Goal: Task Accomplishment & Management: Manage account settings

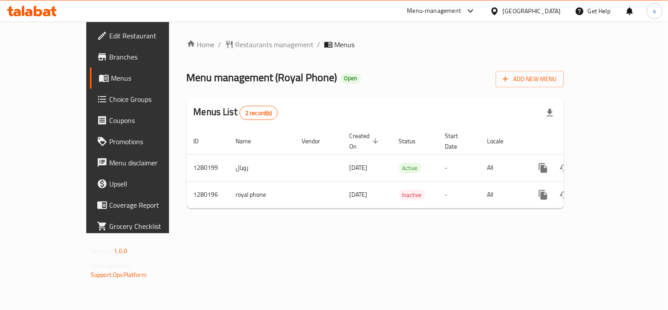
click at [549, 11] on div "[GEOGRAPHIC_DATA]" at bounding box center [532, 11] width 58 height 10
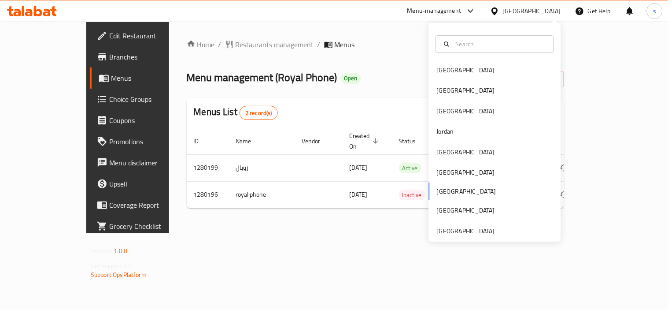
click at [476, 9] on div at bounding box center [469, 11] width 15 height 11
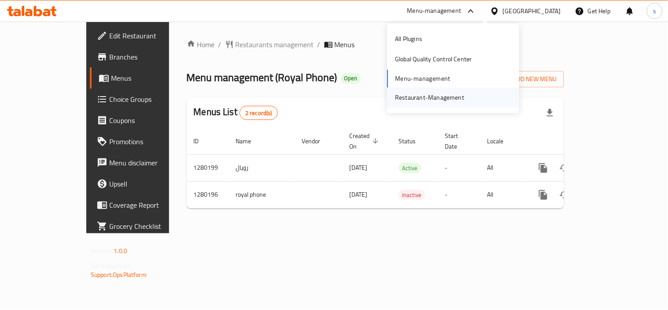
click at [452, 104] on div "Restaurant-Management" at bounding box center [429, 97] width 83 height 20
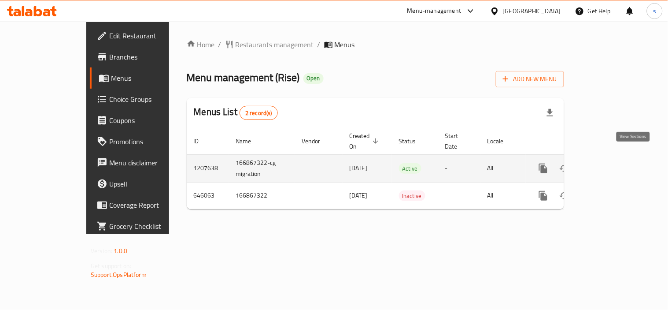
click at [618, 164] on link "enhanced table" at bounding box center [606, 168] width 21 height 21
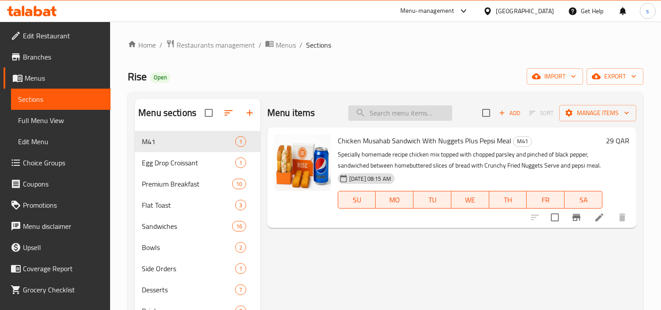
click at [368, 115] on input "search" at bounding box center [400, 112] width 104 height 15
paste input "The Boiler"
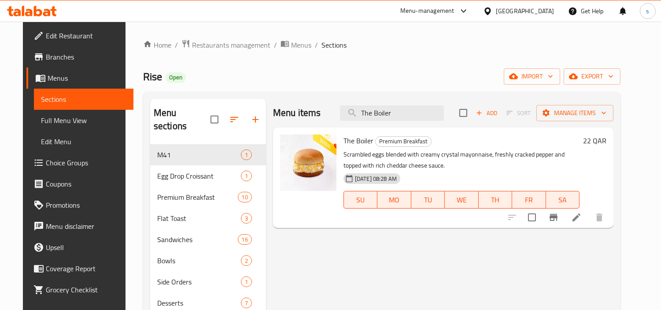
type input "The Boiler"
click at [582, 218] on icon at bounding box center [576, 217] width 11 height 11
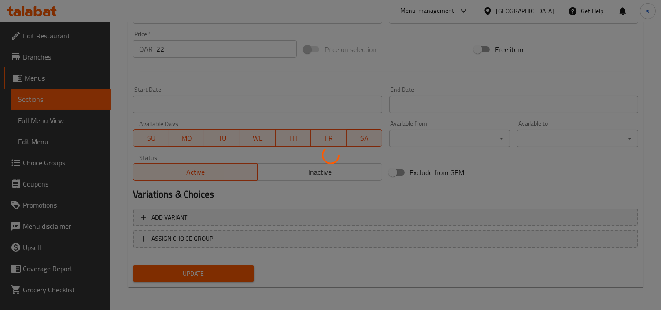
scroll to position [177, 0]
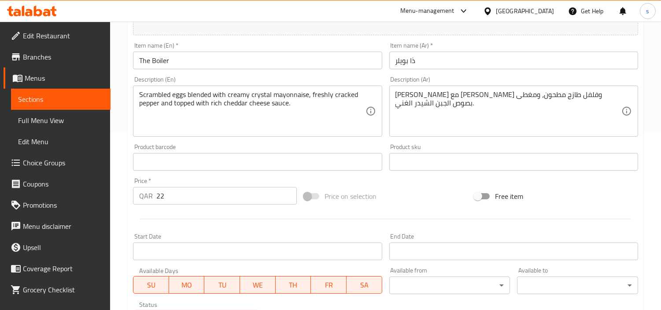
click at [541, 11] on div "[GEOGRAPHIC_DATA]" at bounding box center [525, 11] width 58 height 10
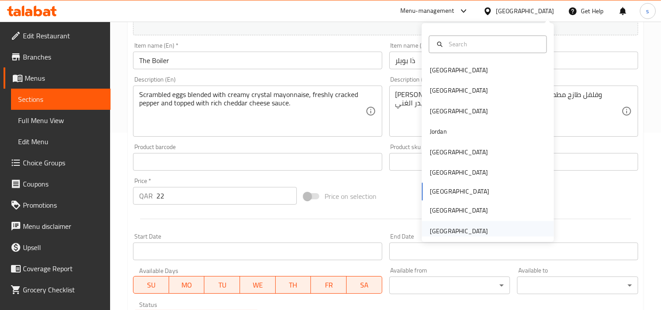
click at [459, 228] on div "[GEOGRAPHIC_DATA]" at bounding box center [459, 231] width 58 height 10
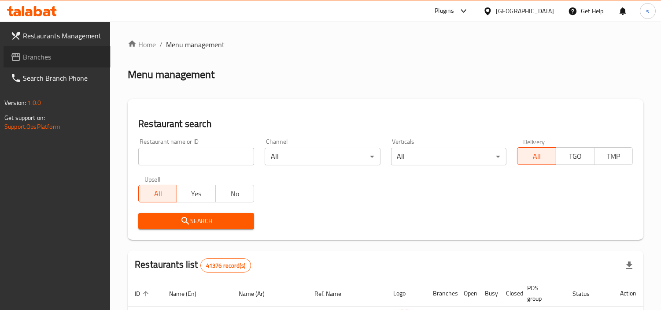
click at [66, 62] on span "Branches" at bounding box center [63, 57] width 81 height 11
